Goal: Find contact information: Find contact information

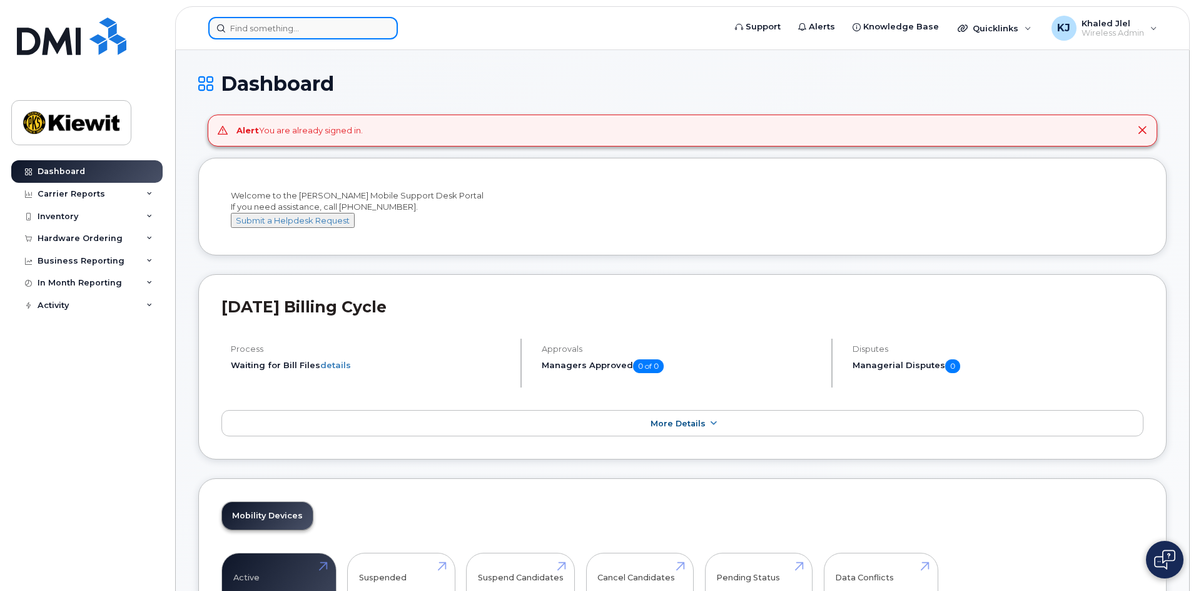
click at [363, 28] on input at bounding box center [303, 28] width 190 height 23
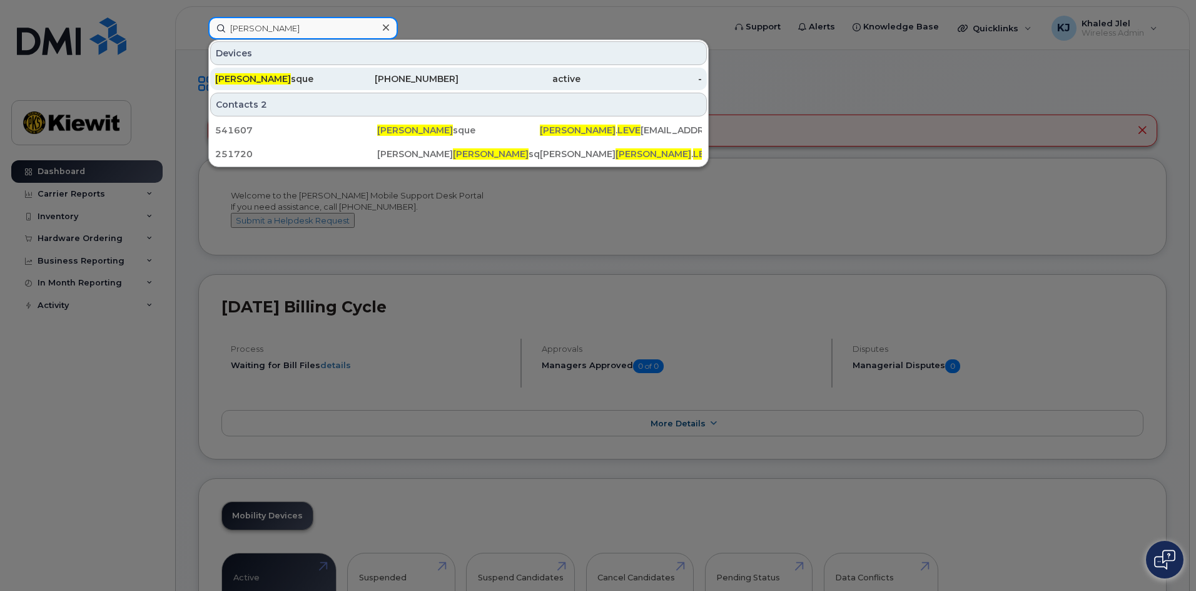
type input "[PERSON_NAME]"
click at [353, 78] on div "[PHONE_NUMBER]" at bounding box center [398, 79] width 122 height 13
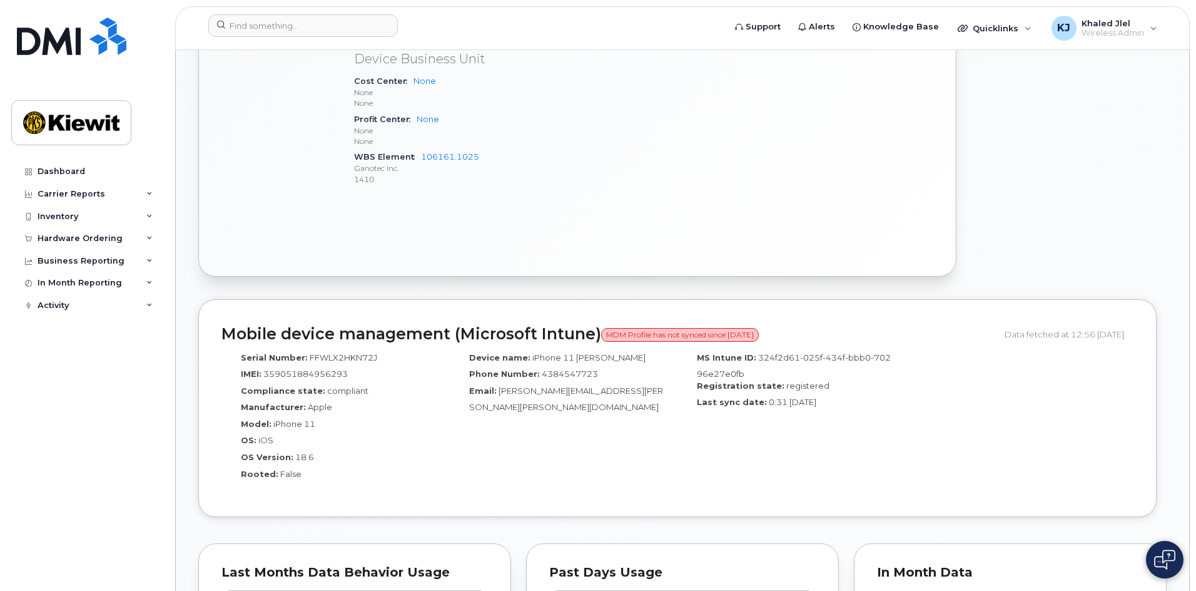
scroll to position [1221, 0]
